Goal: Task Accomplishment & Management: Manage account settings

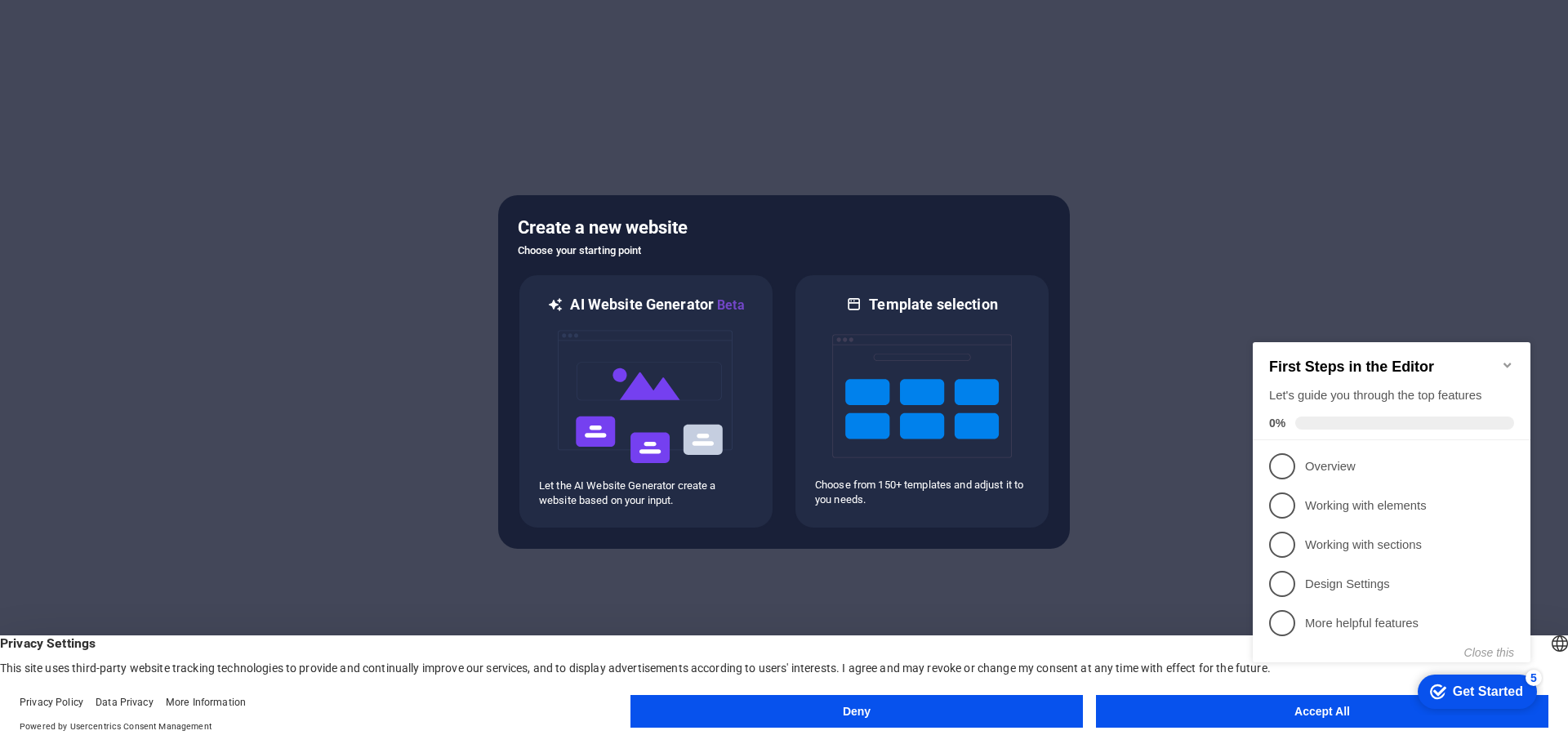
click at [1509, 362] on icon "Minimize checklist" at bounding box center [1507, 365] width 7 height 5
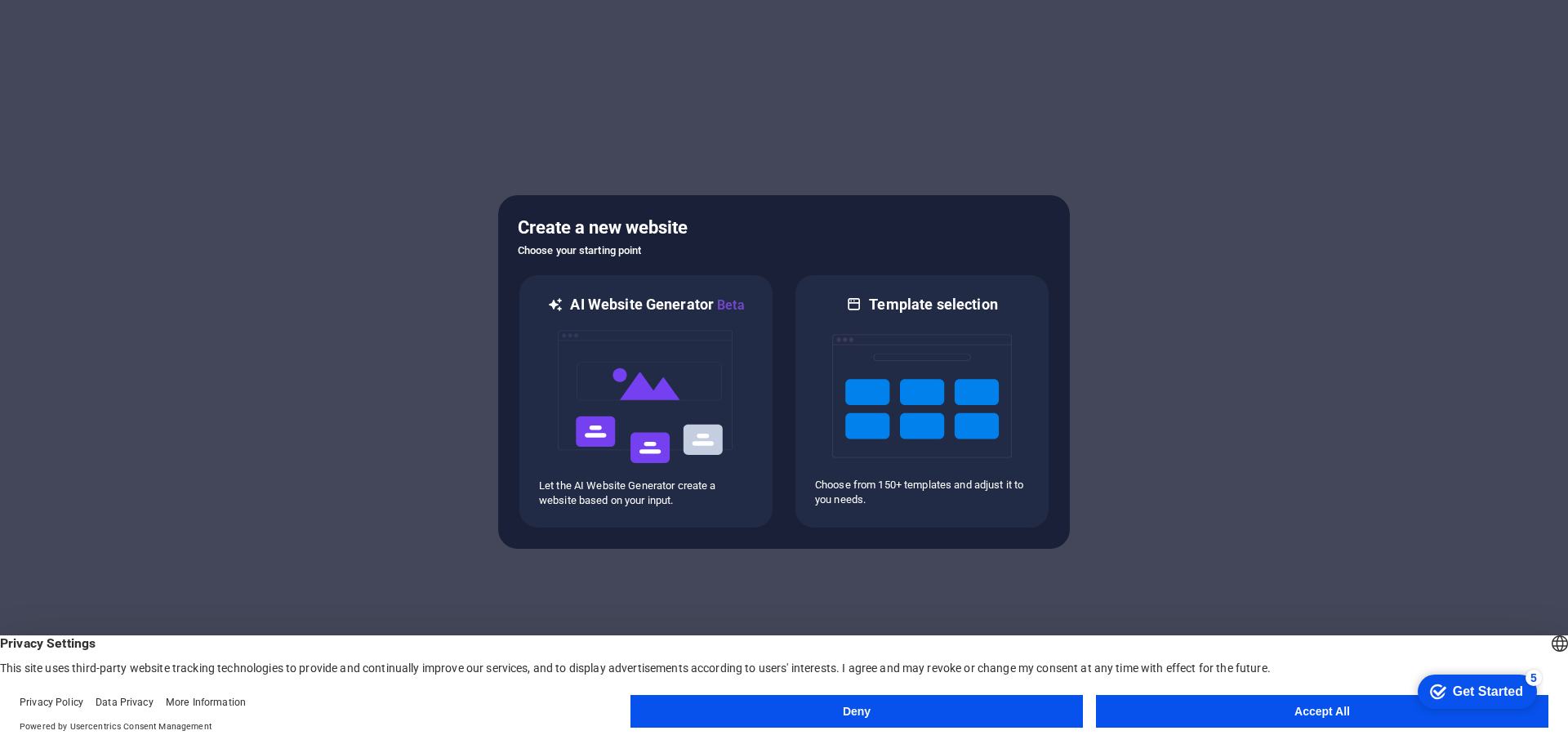
click at [1301, 717] on button "Accept All" at bounding box center [1321, 711] width 453 height 32
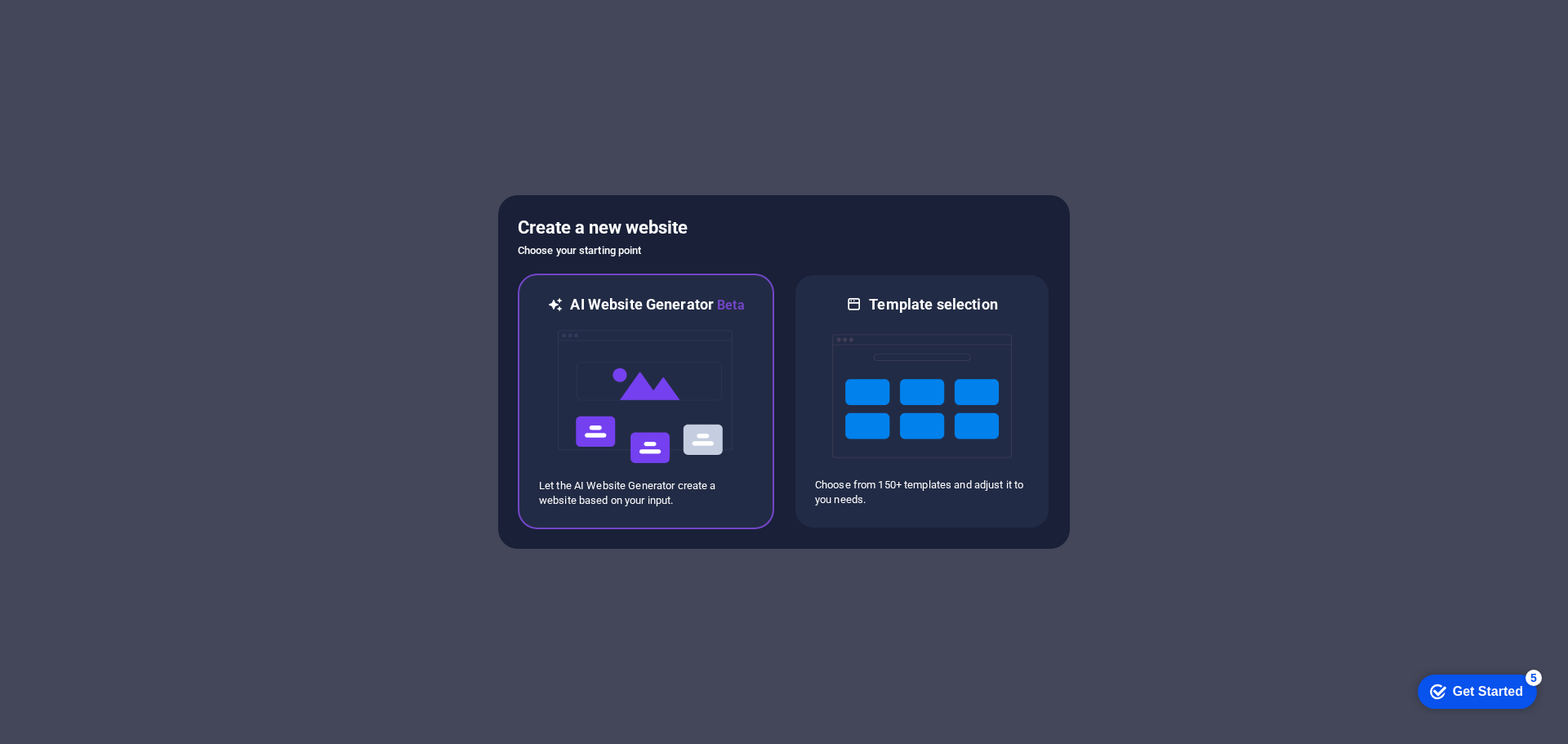
click at [642, 420] on img at bounding box center [645, 396] width 180 height 163
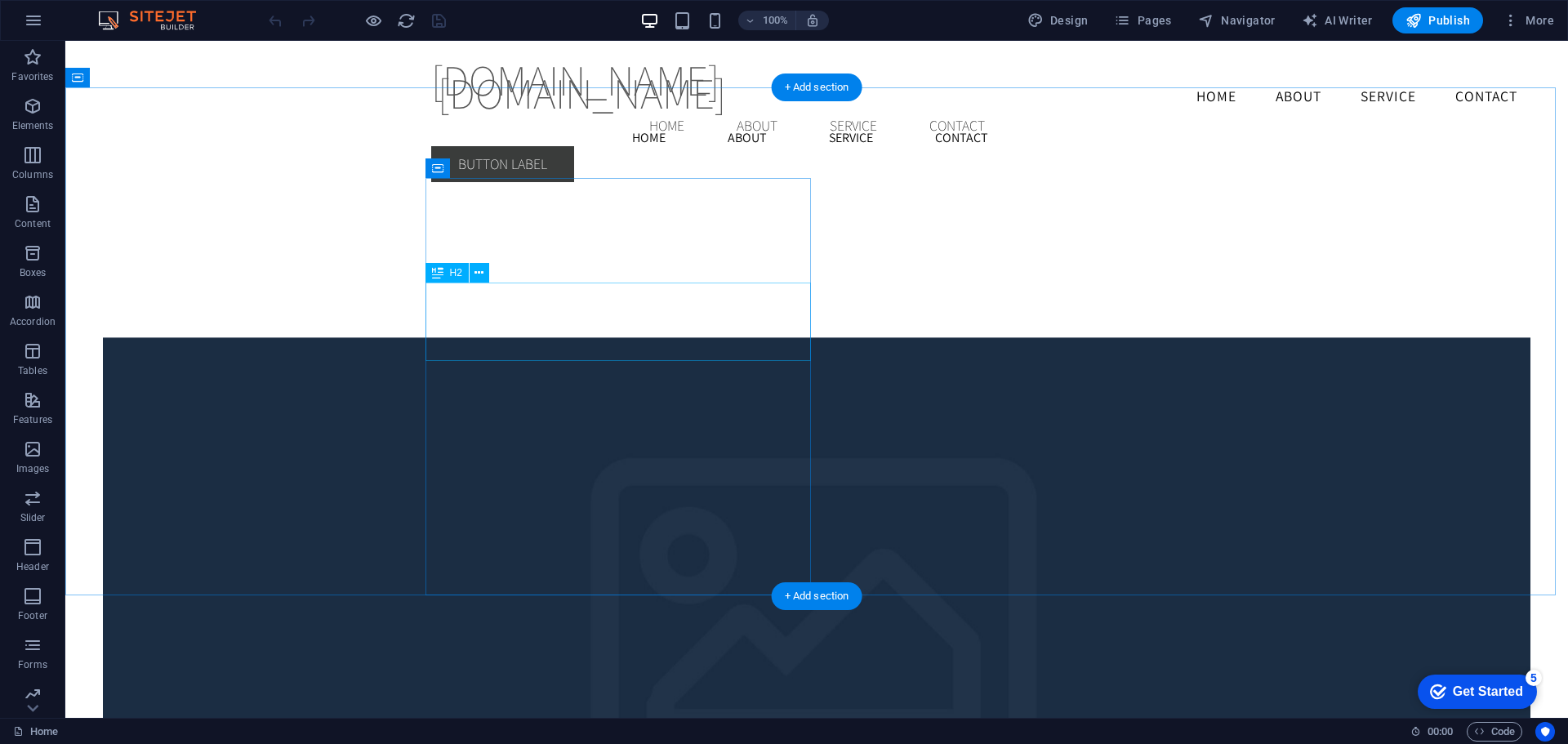
scroll to position [3399, 0]
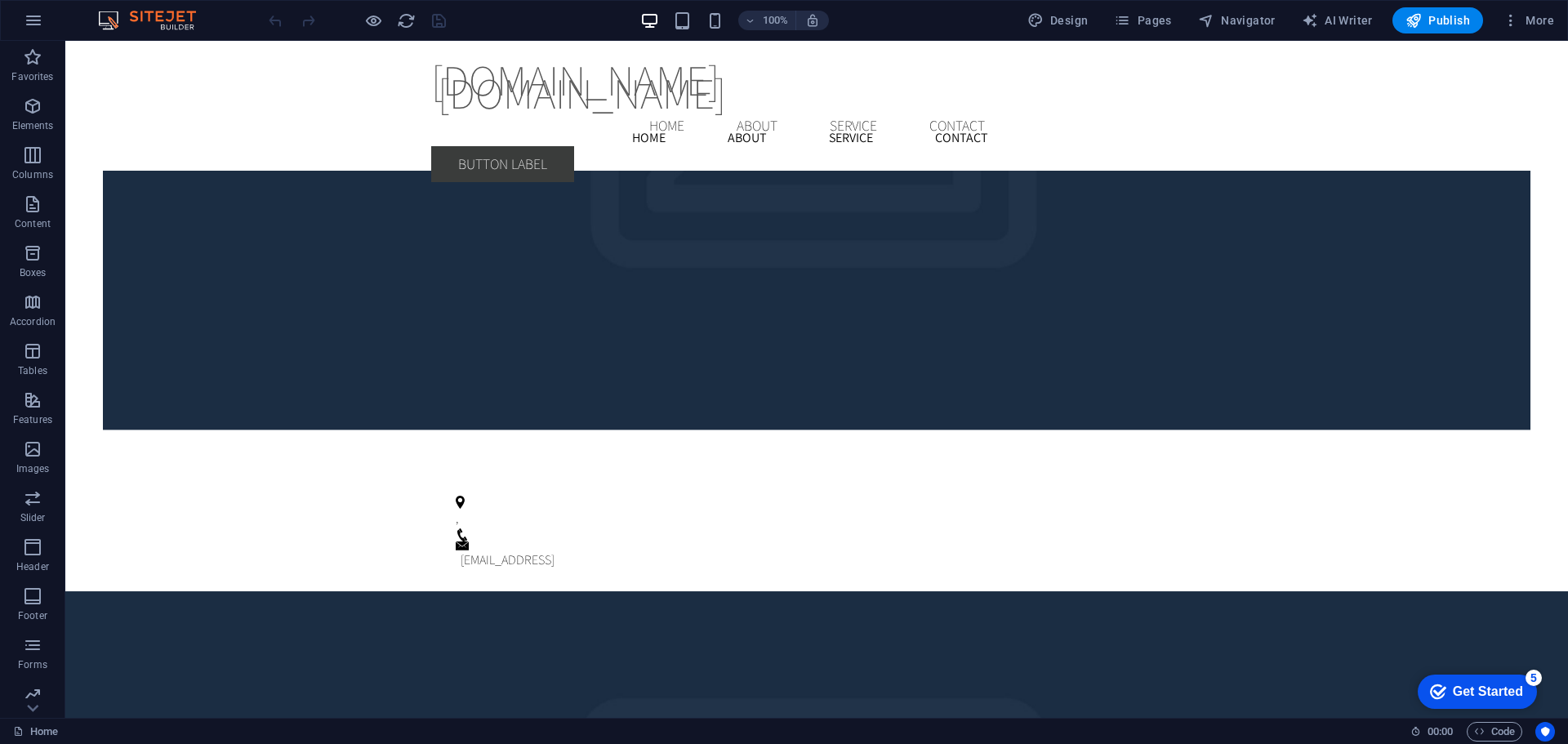
click at [172, 14] on img at bounding box center [155, 21] width 122 height 20
click at [25, 23] on icon "button" at bounding box center [34, 21] width 20 height 20
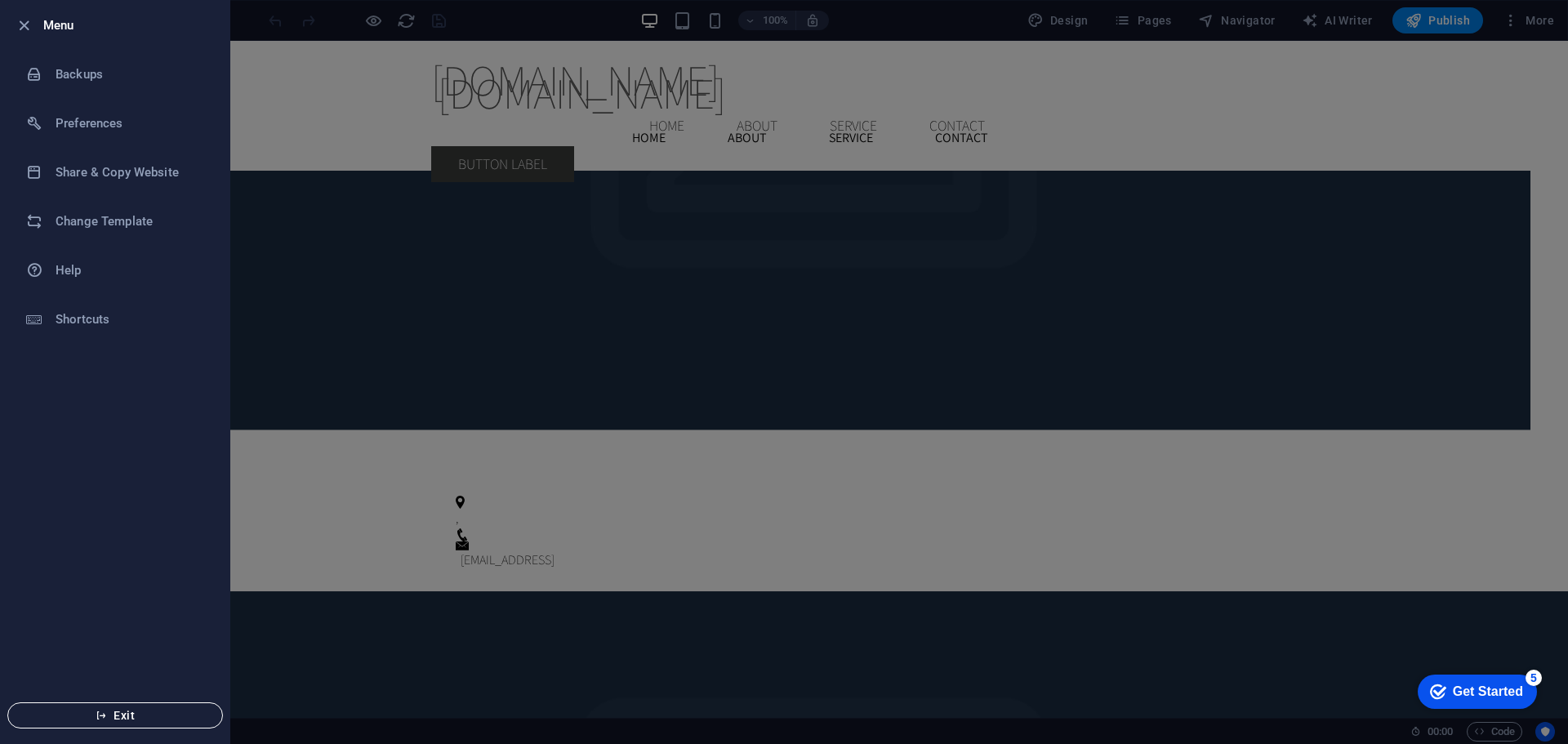
click at [103, 719] on icon "button" at bounding box center [101, 715] width 12 height 12
